Goal: Task Accomplishment & Management: Use online tool/utility

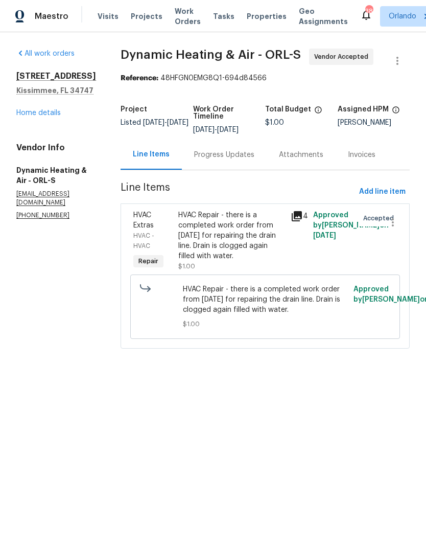
click at [39, 112] on link "Home details" at bounding box center [38, 112] width 44 height 7
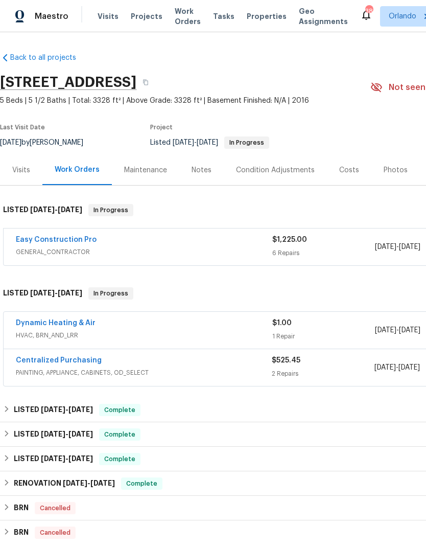
click at [65, 359] on link "Centralized Purchasing" at bounding box center [59, 360] width 86 height 7
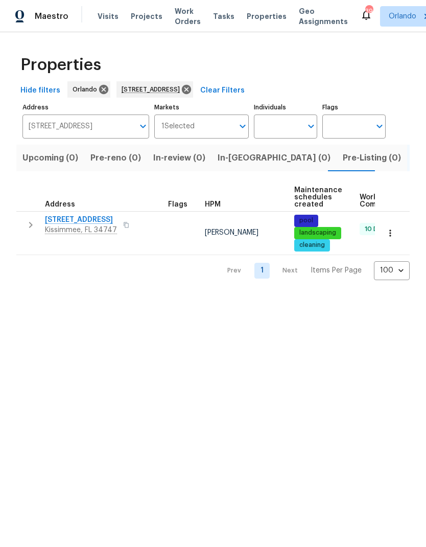
scroll to position [0, 9]
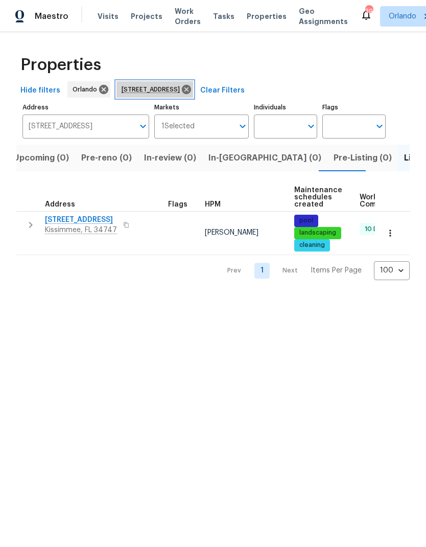
click at [191, 85] on icon at bounding box center [186, 89] width 9 height 9
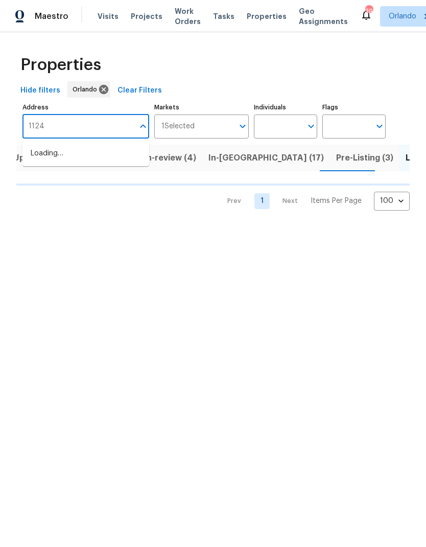
type input "11243"
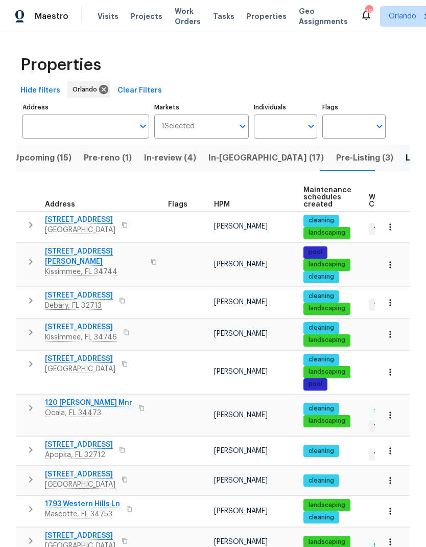
click at [90, 123] on input "Address" at bounding box center [77, 126] width 111 height 24
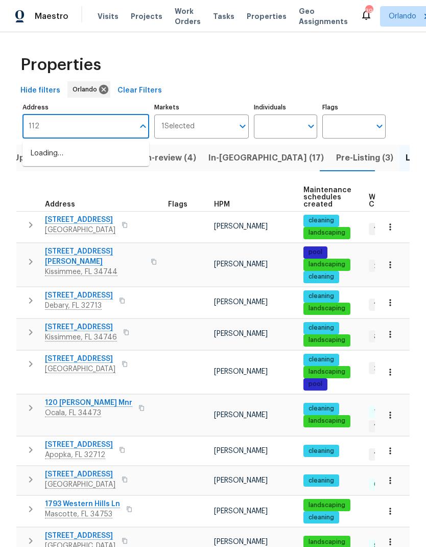
type input "1123"
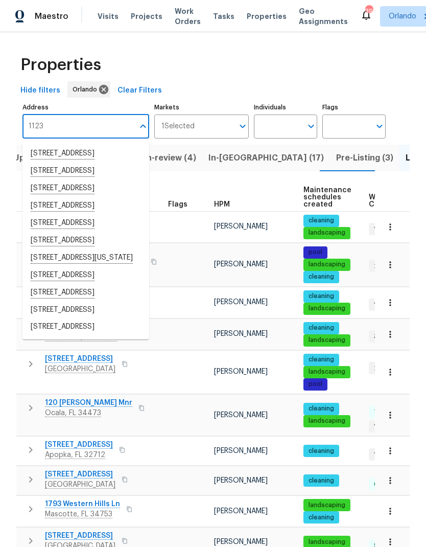
click at [124, 249] on li "1123 Hacienda Cir Kissimmee FL 34741" at bounding box center [85, 240] width 127 height 17
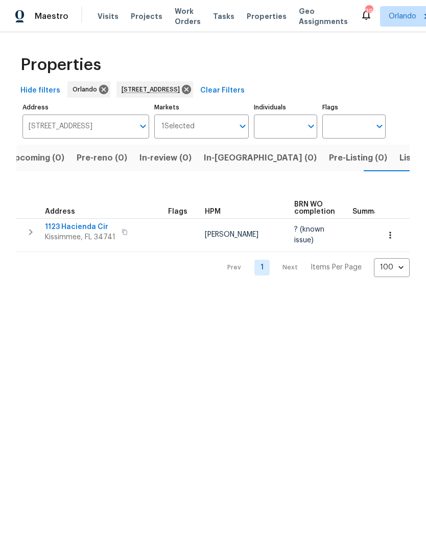
scroll to position [0, 16]
click at [395, 233] on button "button" at bounding box center [390, 235] width 22 height 22
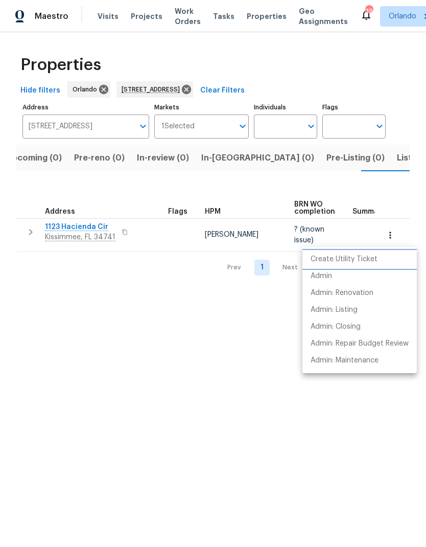
click at [367, 258] on p "Create Utility Ticket" at bounding box center [344, 259] width 67 height 11
click at [204, 292] on div at bounding box center [213, 273] width 426 height 547
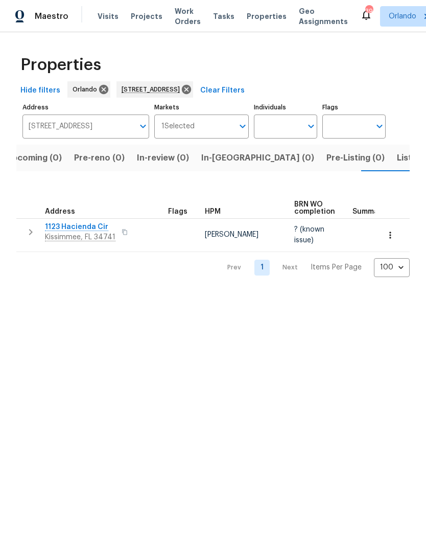
click at [122, 235] on icon "button" at bounding box center [124, 232] width 5 height 6
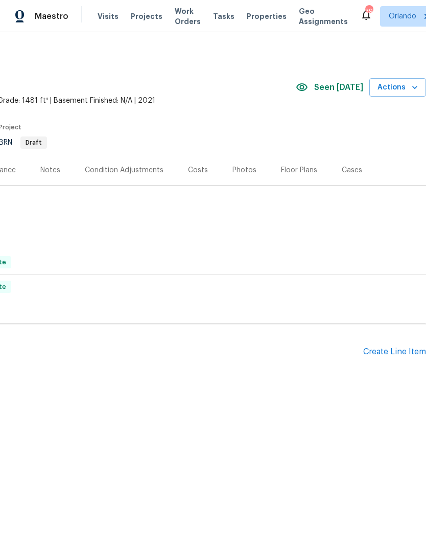
scroll to position [0, 151]
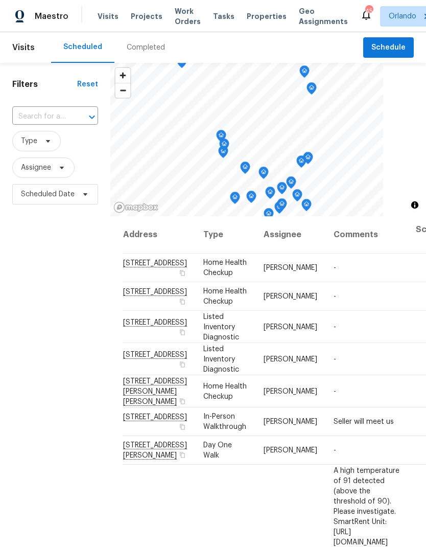
click at [141, 8] on div "Visits Projects Work Orders Tasks Properties Geo Assignments" at bounding box center [229, 16] width 263 height 20
click at [185, 15] on span "Work Orders" at bounding box center [188, 16] width 26 height 20
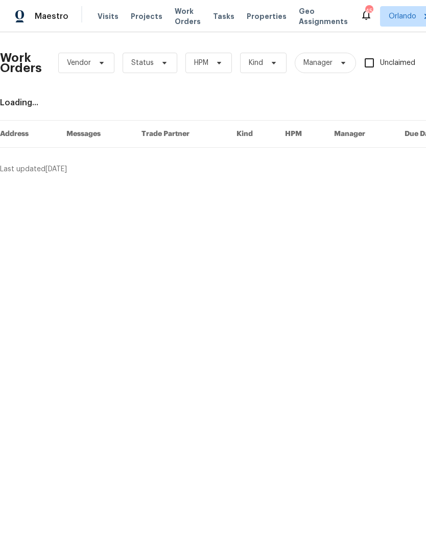
click at [142, 13] on span "Projects" at bounding box center [147, 16] width 32 height 10
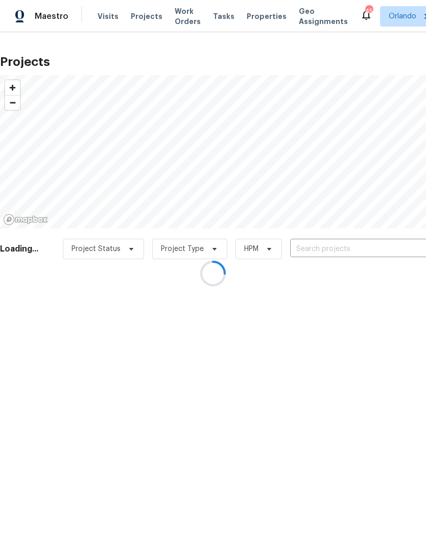
click at [135, 18] on div at bounding box center [213, 273] width 426 height 547
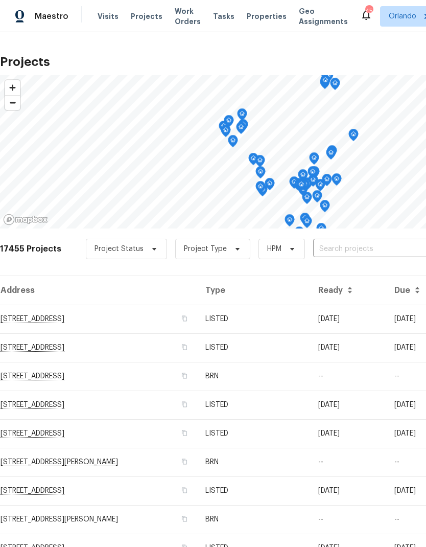
click at [349, 256] on input "text" at bounding box center [371, 249] width 117 height 16
type input "2023"
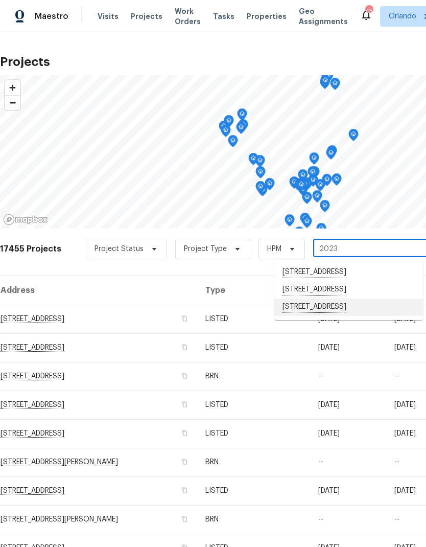
click at [356, 309] on li "2023 White Feather Loop, Oakland, FL 34787" at bounding box center [348, 306] width 149 height 17
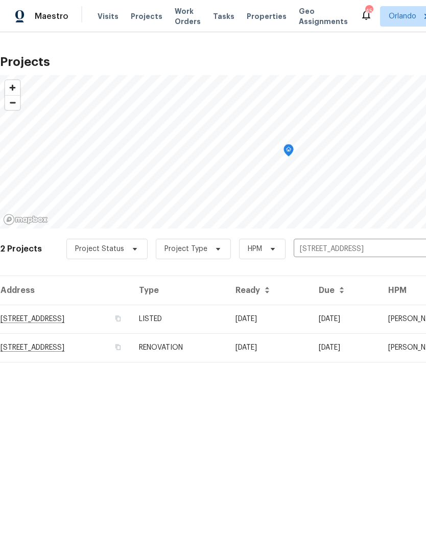
click at [227, 316] on td "LISTED" at bounding box center [179, 319] width 97 height 29
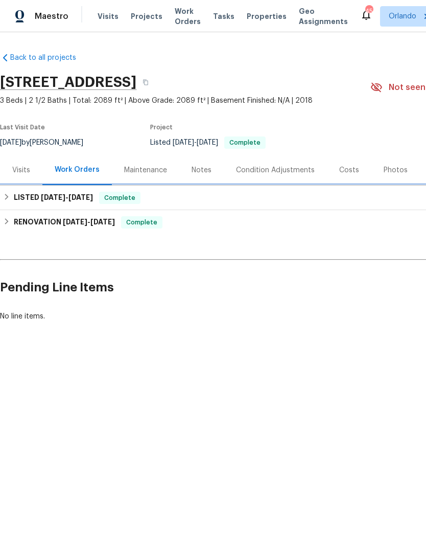
click at [13, 192] on div "LISTED 7/29/25 - 7/30/25 Complete" at bounding box center [288, 198] width 571 height 12
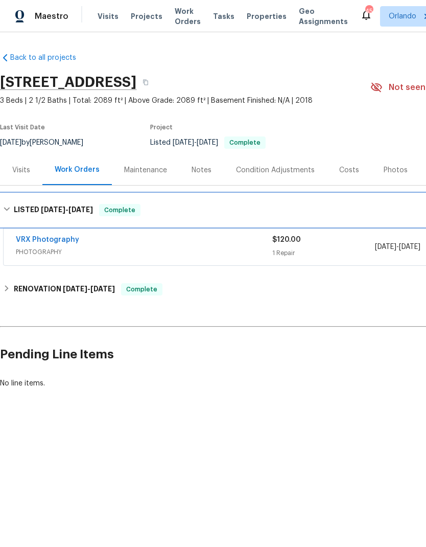
click at [12, 209] on div "LISTED 7/29/25 - 7/30/25 Complete" at bounding box center [288, 210] width 571 height 12
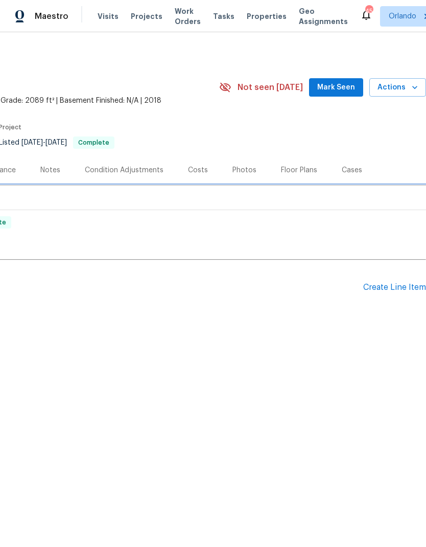
scroll to position [0, 151]
click at [398, 291] on div "Create Line Item" at bounding box center [394, 288] width 63 height 10
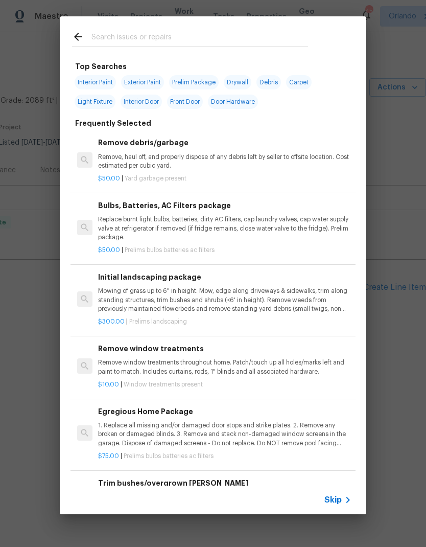
click at [184, 39] on input "text" at bounding box center [199, 38] width 217 height 15
type input "Paint"
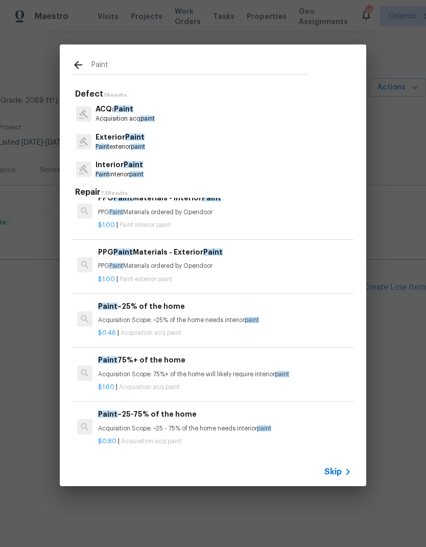
scroll to position [158, 0]
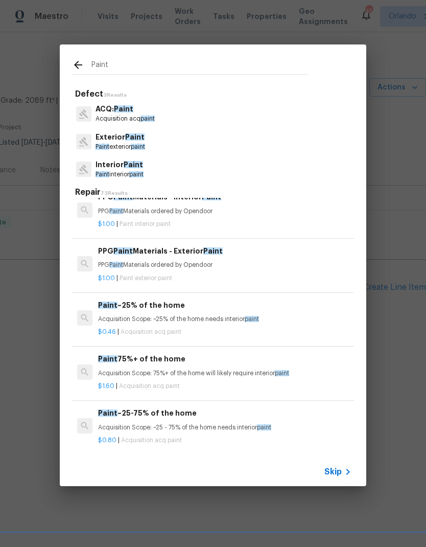
click at [223, 258] on div "PPG Paint Materials - Exterior Paint PPG Paint Materials ordered by Opendoor" at bounding box center [224, 257] width 253 height 25
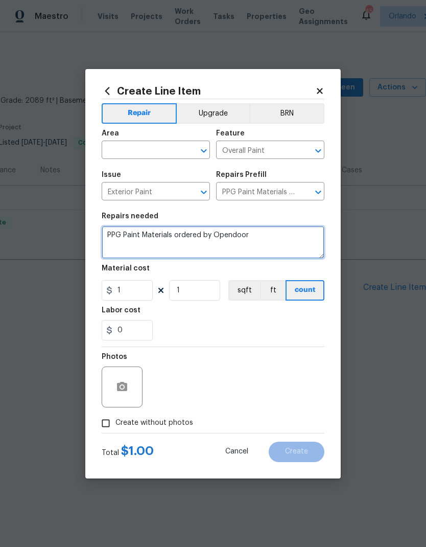
click at [268, 231] on textarea "PPG Paint Materials ordered by Opendoor" at bounding box center [213, 242] width 223 height 33
click at [207, 148] on icon "Open" at bounding box center [204, 151] width 12 height 12
type textarea "Paint badly stained back porch PPG Paint Materials ordered by Opendoor"
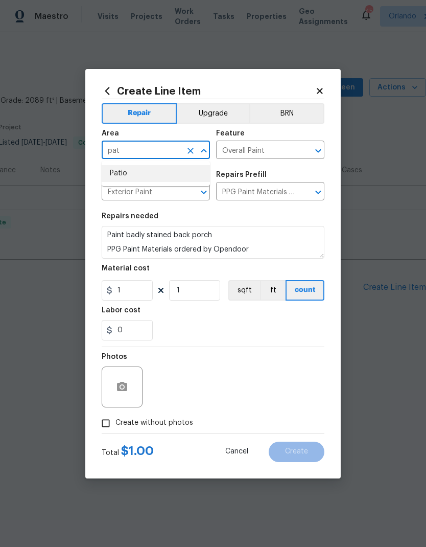
click at [171, 180] on li "Patio" at bounding box center [156, 173] width 108 height 17
type input "Patio"
click at [135, 291] on input "1" at bounding box center [127, 290] width 51 height 20
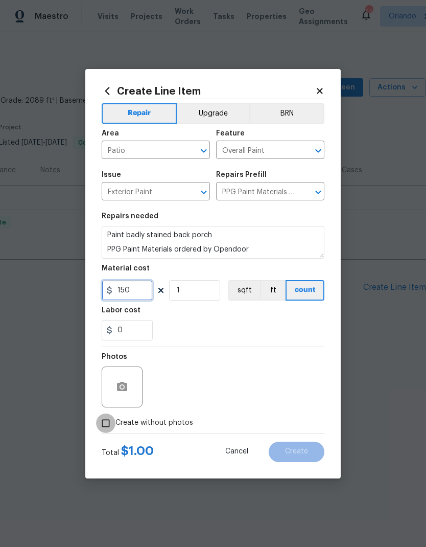
type input "150"
click at [111, 416] on input "Create without photos" at bounding box center [105, 422] width 19 height 19
click at [106, 423] on input "Create without photos" at bounding box center [105, 422] width 19 height 19
checkbox input "false"
click at [126, 390] on icon "button" at bounding box center [122, 386] width 10 height 9
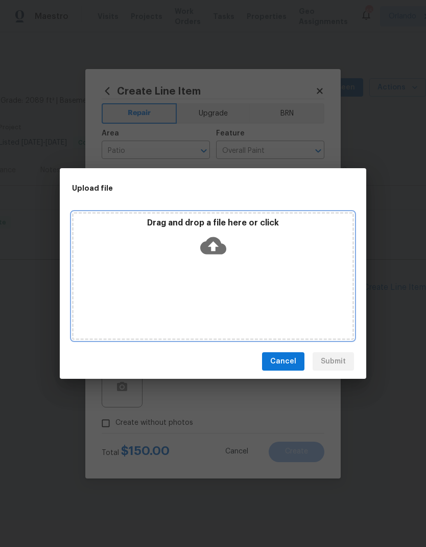
click at [213, 245] on icon at bounding box center [213, 245] width 26 height 26
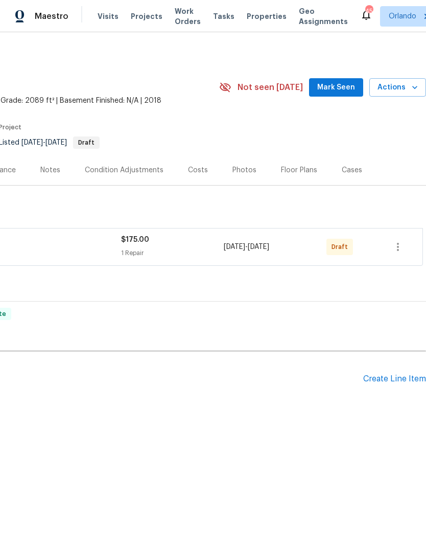
scroll to position [0, 151]
click at [401, 242] on icon "button" at bounding box center [398, 247] width 12 height 12
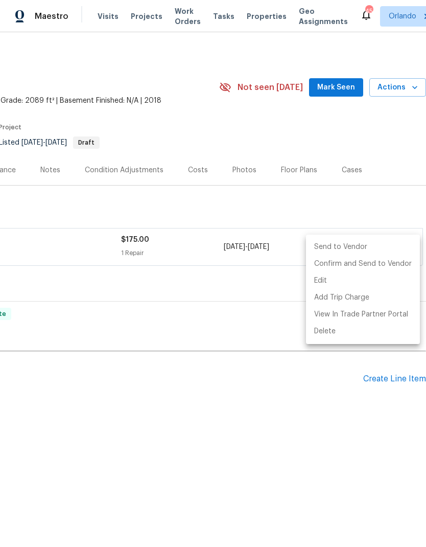
click at [381, 244] on li "Send to Vendor" at bounding box center [363, 247] width 114 height 17
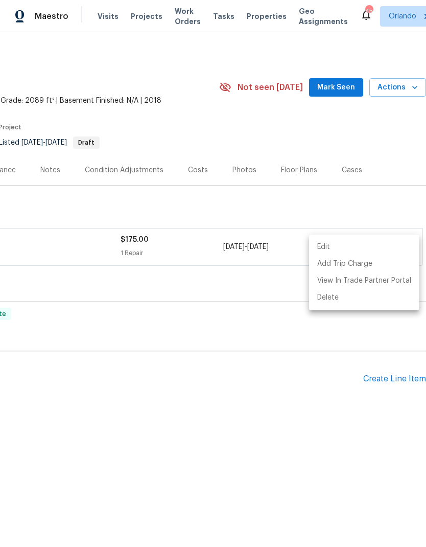
click at [263, 419] on div at bounding box center [213, 273] width 426 height 547
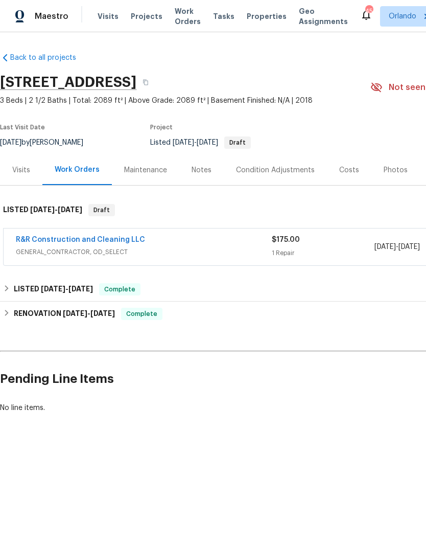
scroll to position [0, 0]
click at [155, 86] on button "button" at bounding box center [145, 82] width 18 height 18
